Goal: Information Seeking & Learning: Learn about a topic

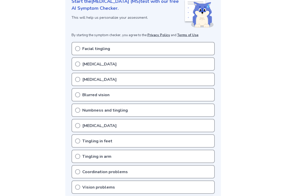
scroll to position [76, 0]
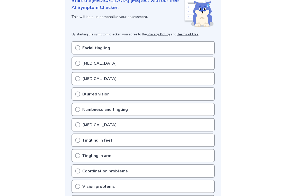
click at [142, 63] on div "Pins and needles" at bounding box center [142, 63] width 143 height 13
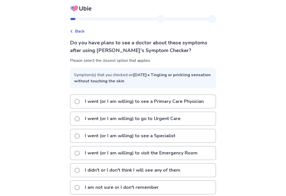
click at [80, 32] on span "Back" at bounding box center [80, 31] width 10 height 6
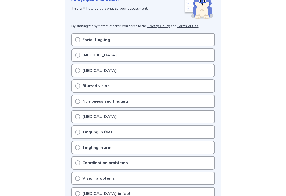
click at [101, 71] on p "Double vision" at bounding box center [99, 71] width 34 height 6
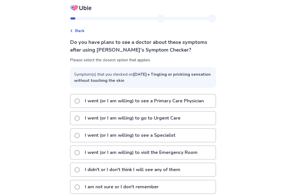
scroll to position [6, 0]
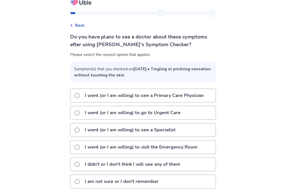
click at [81, 27] on span "Back" at bounding box center [80, 25] width 10 height 6
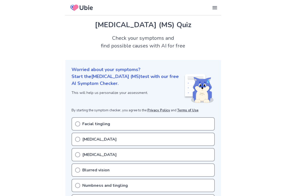
scroll to position [84, 0]
